Goal: Task Accomplishment & Management: Manage account settings

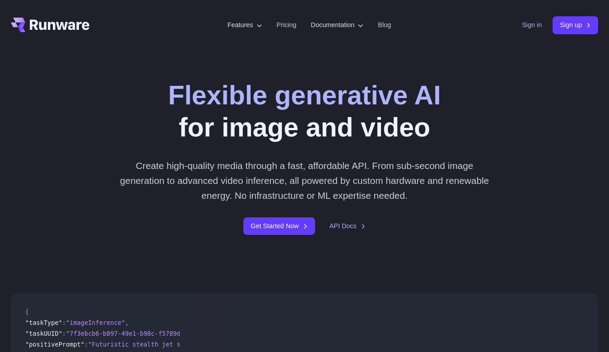
click at [522, 24] on link "Sign in" at bounding box center [532, 25] width 20 height 10
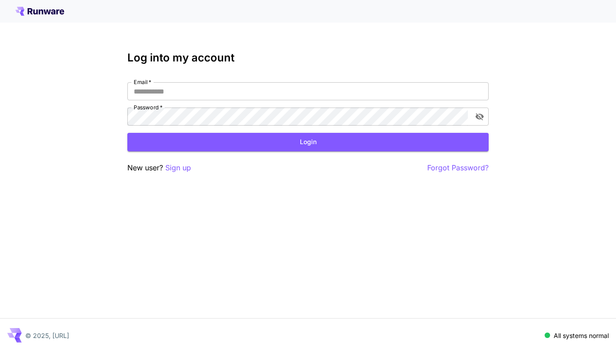
type input "**********"
click at [278, 163] on div "New user? Sign up Forgot Password?" at bounding box center [307, 167] width 361 height 11
click at [283, 150] on button "Login" at bounding box center [307, 142] width 361 height 19
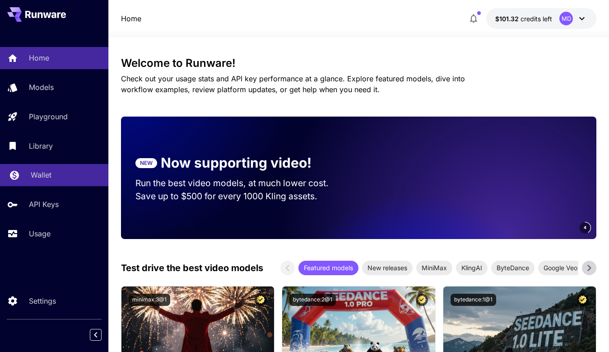
click at [51, 180] on div "Wallet" at bounding box center [66, 174] width 70 height 11
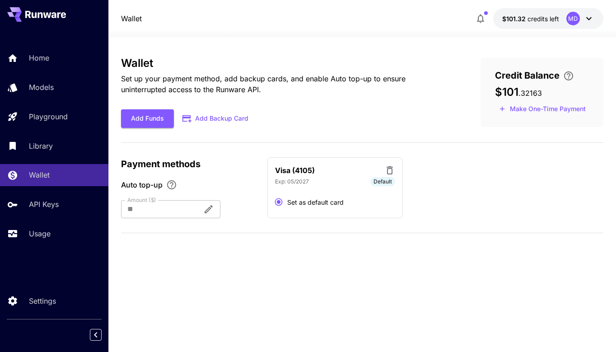
click at [566, 14] on div "MD" at bounding box center [580, 19] width 28 height 14
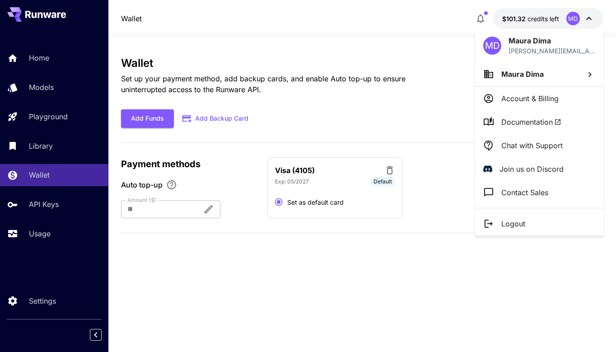
click at [517, 74] on span "Maura Dima" at bounding box center [522, 73] width 42 height 9
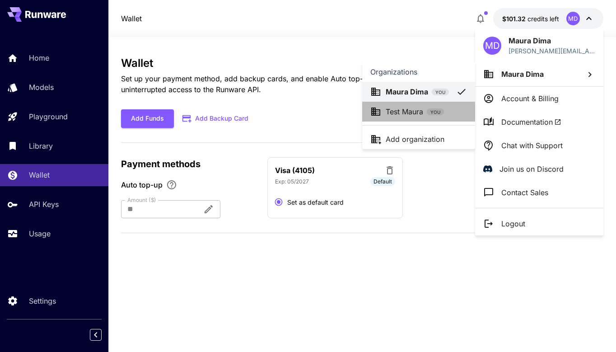
click at [409, 112] on p "Test Maura" at bounding box center [403, 111] width 37 height 11
